Goal: Task Accomplishment & Management: Use online tool/utility

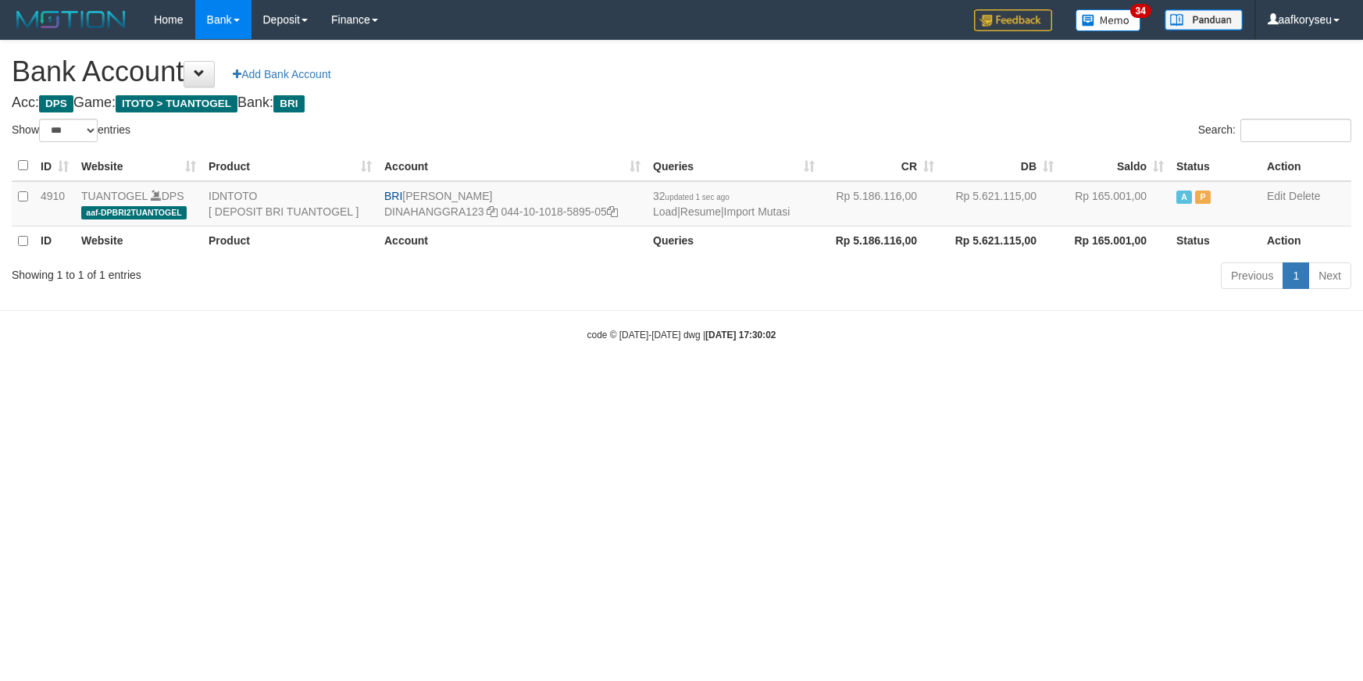
select select "***"
click at [791, 205] on link "Import Mutasi" at bounding box center [757, 211] width 66 height 12
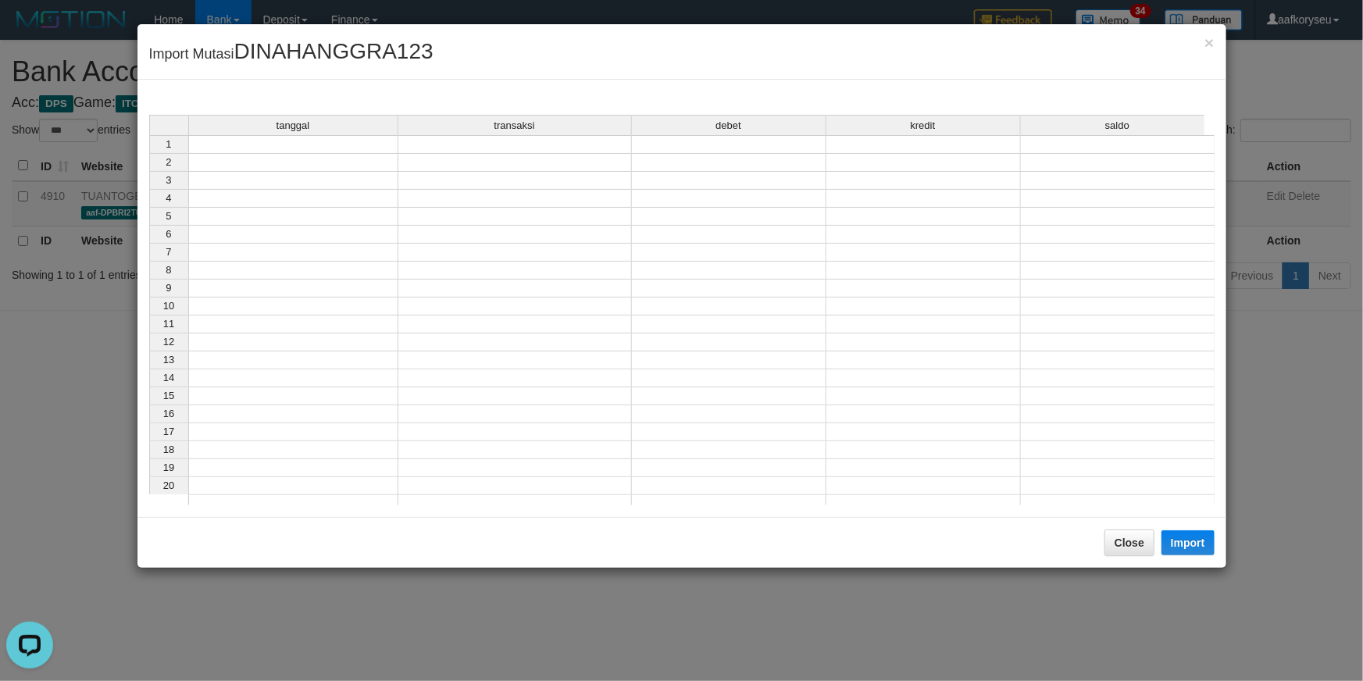
click at [298, 147] on td at bounding box center [293, 144] width 210 height 19
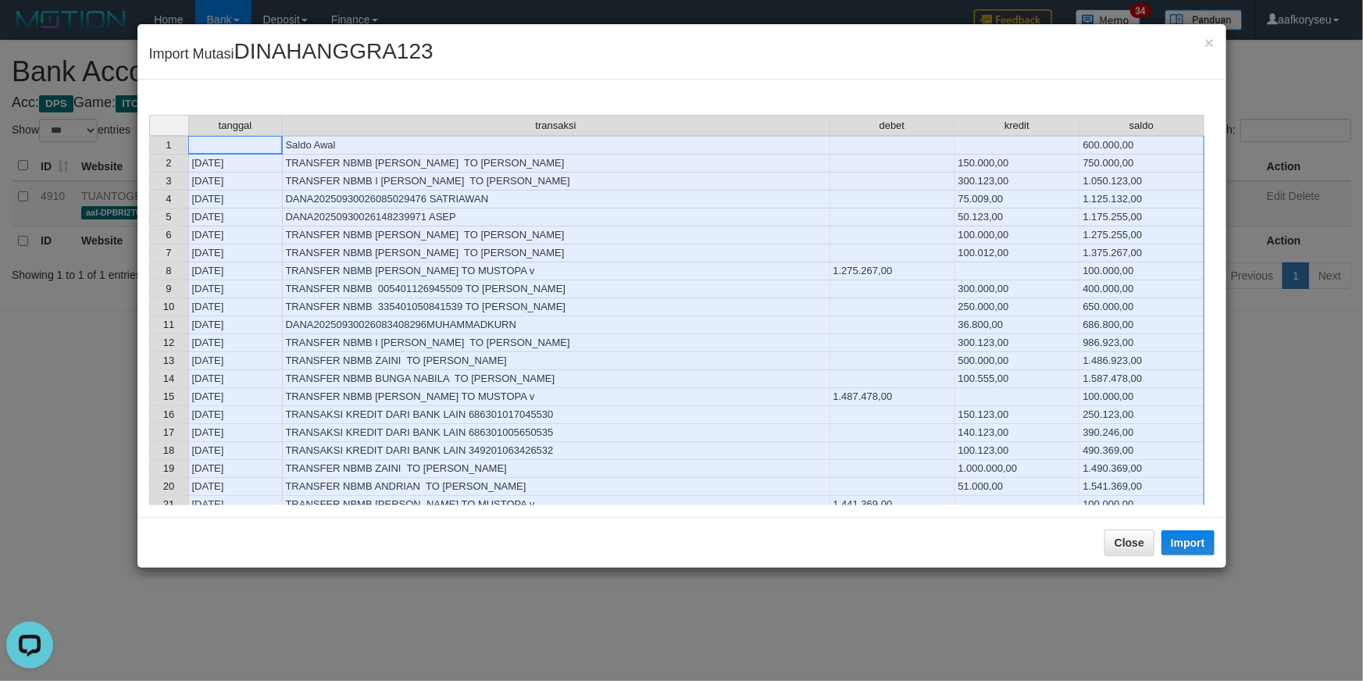
scroll to position [426, 0]
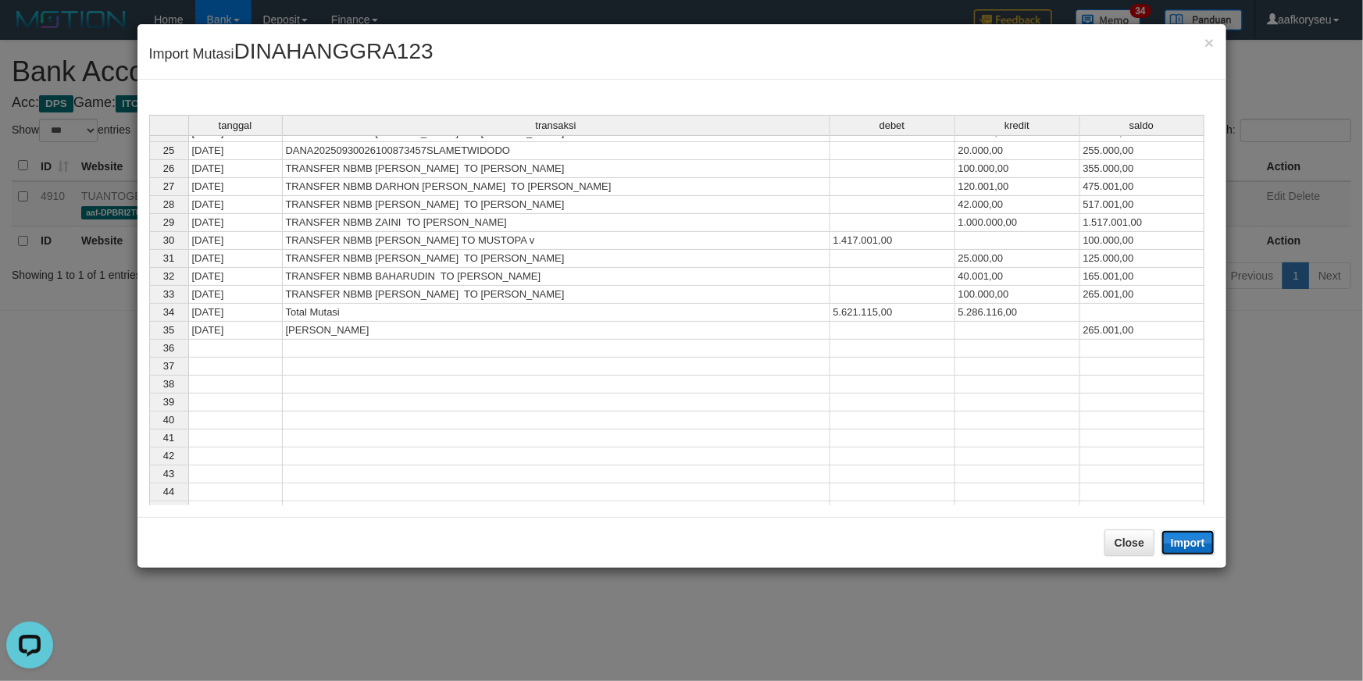
click at [1198, 544] on button "Import" at bounding box center [1188, 542] width 53 height 25
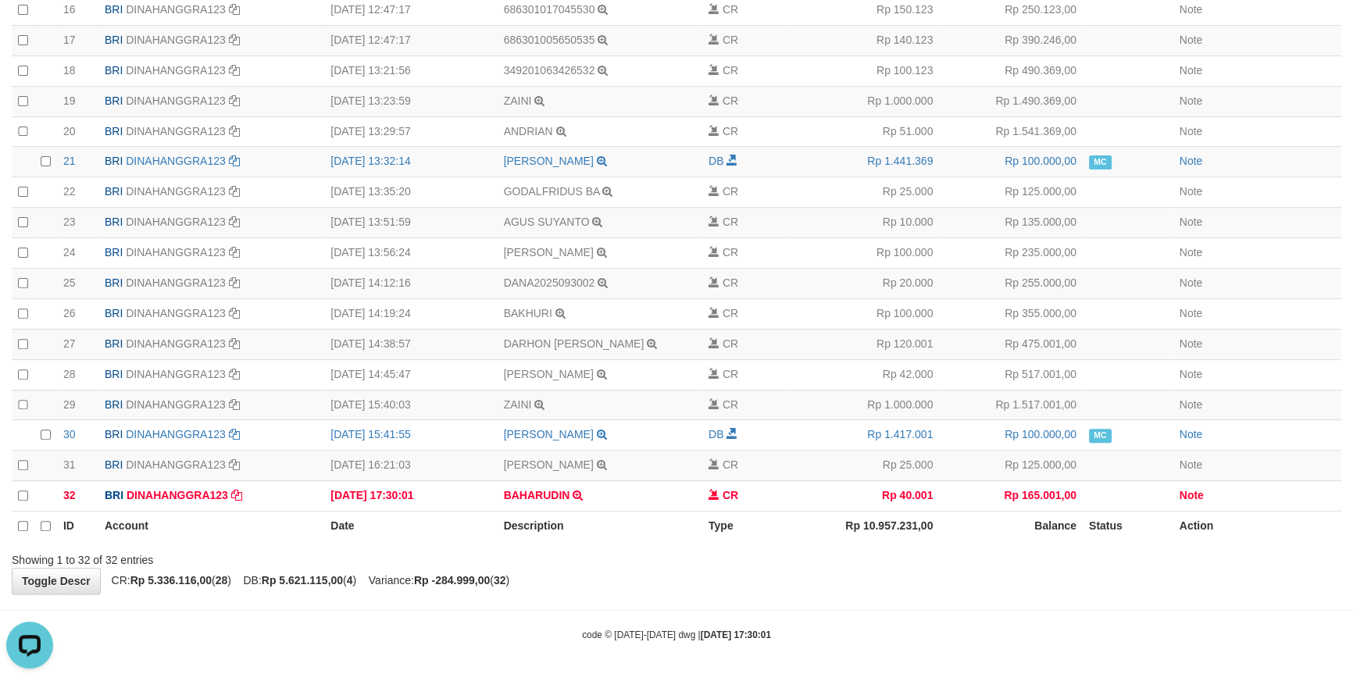
scroll to position [654, 0]
